Goal: Find specific page/section: Locate item on page

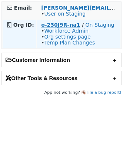
click at [51, 23] on strong "o-230J9R-na1" at bounding box center [60, 25] width 39 height 6
drag, startPoint x: 38, startPoint y: 26, endPoint x: 78, endPoint y: 25, distance: 40.5
click at [78, 25] on td "o-230J9R-na1 / On Staging • Workforce Admin • Org settings page • Temp Plan Cha…" at bounding box center [79, 34] width 84 height 28
copy strong "o-230J9R-na1"
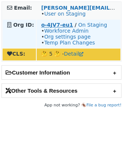
click at [49, 26] on strong "o-4JV7-eu1" at bounding box center [57, 25] width 32 height 6
